Goal: Information Seeking & Learning: Learn about a topic

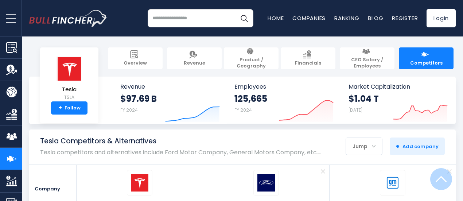
drag, startPoint x: 464, startPoint y: 9, endPoint x: 467, endPoint y: -31, distance: 39.8
click at [463, 0] on html "Overview Revenue Product / Geography" at bounding box center [231, 100] width 463 height 201
